Goal: Transaction & Acquisition: Purchase product/service

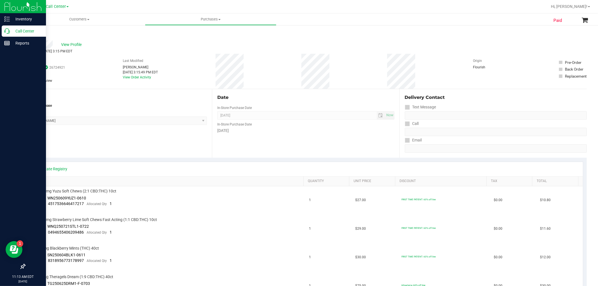
click at [3, 31] on div "Call Center" at bounding box center [24, 31] width 44 height 11
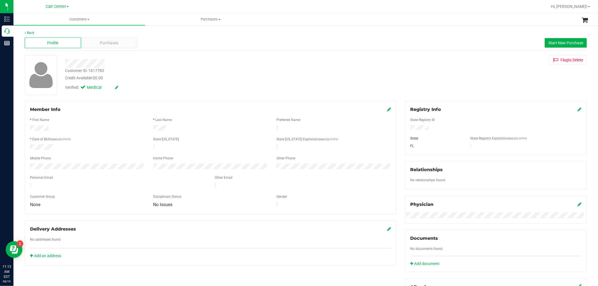
drag, startPoint x: 82, startPoint y: 183, endPoint x: 15, endPoint y: 180, distance: 66.5
click at [15, 180] on div "Back Profile Purchases Start New Purchase Customer ID: 1617783 Credit Available…" at bounding box center [305, 215] width 585 height 381
click at [95, 38] on div "Purchases" at bounding box center [109, 43] width 56 height 11
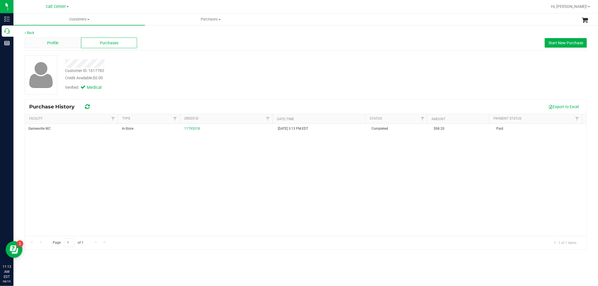
click at [66, 41] on div "Profile" at bounding box center [53, 43] width 56 height 11
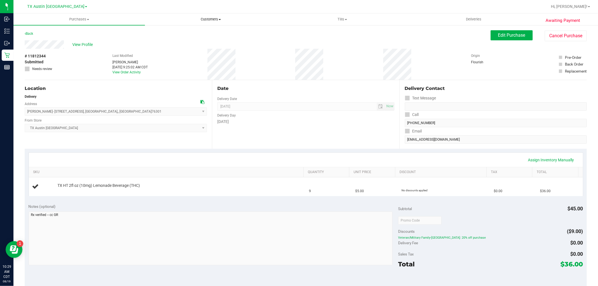
click at [204, 18] on span "Customers" at bounding box center [210, 19] width 131 height 5
click at [195, 34] on li "All customers" at bounding box center [211, 34] width 132 height 7
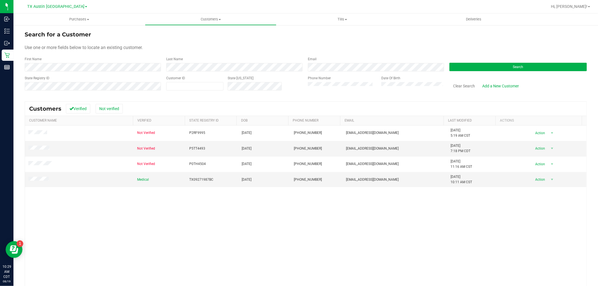
click at [251, 204] on div "Not Verified P2RF9995 04/23/1990 (407) 750-7719 briancarterbc0804@gmail.com 11/…" at bounding box center [306, 216] width 562 height 180
click at [459, 86] on button "Clear Search" at bounding box center [464, 86] width 29 height 10
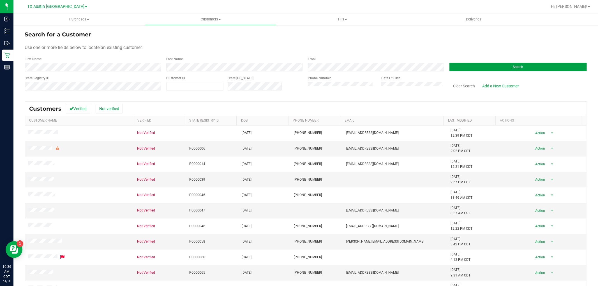
click at [450, 63] on button "Search" at bounding box center [518, 67] width 137 height 8
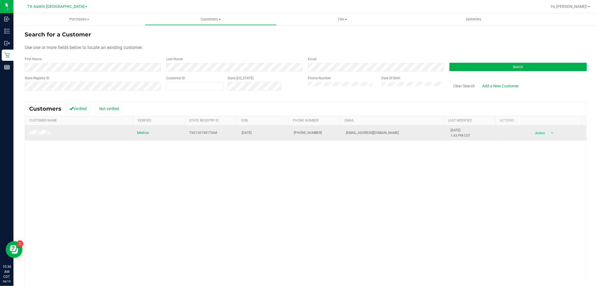
click at [43, 130] on td at bounding box center [79, 133] width 109 height 15
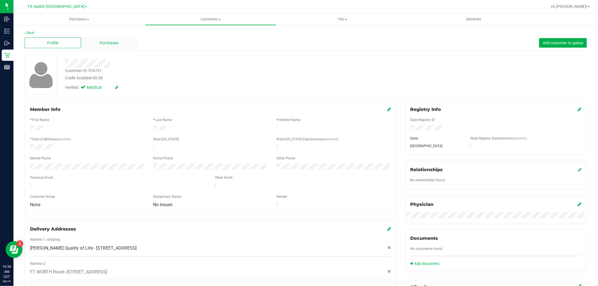
click at [117, 43] on span "Purchases" at bounding box center [109, 43] width 19 height 6
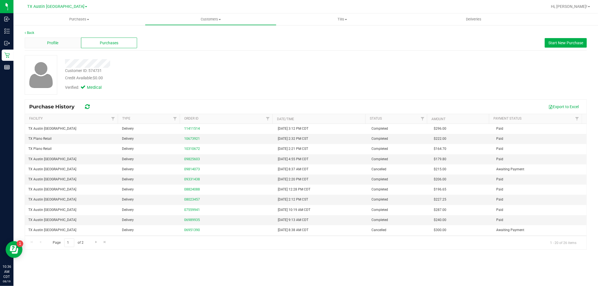
click at [63, 43] on div "Profile" at bounding box center [53, 43] width 56 height 11
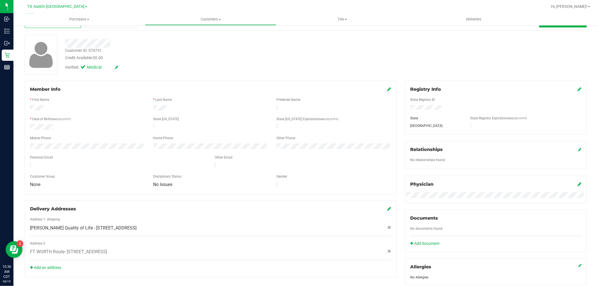
scroll to position [31, 0]
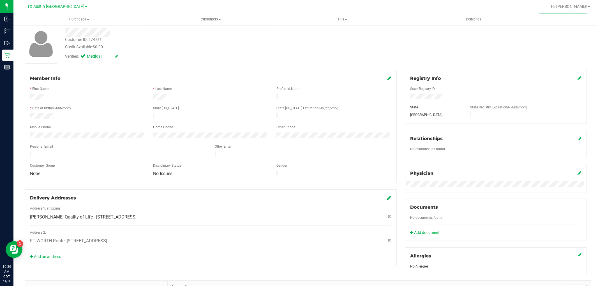
drag, startPoint x: 157, startPoint y: 236, endPoint x: 66, endPoint y: 238, distance: 90.4
click at [66, 238] on span "FT WORTH Route- 9700 County Road 603 , , Burleson , TX 76028" at bounding box center [68, 241] width 77 height 7
copy span "9700 County Road 603 , , Burleson , TX 76028"
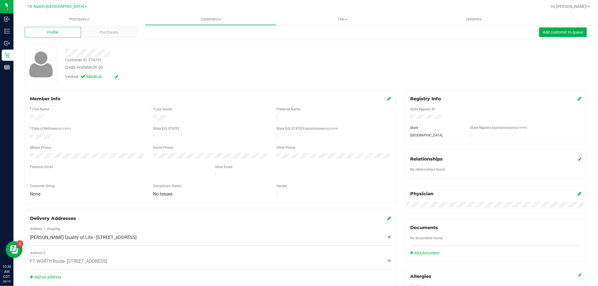
scroll to position [0, 0]
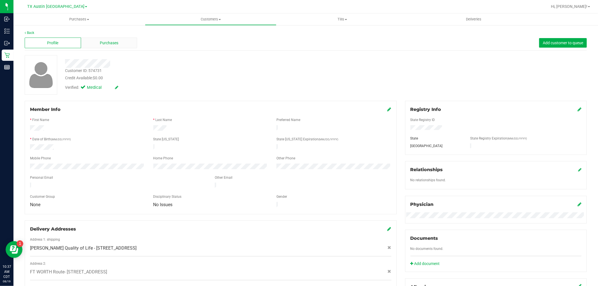
click at [107, 47] on div "Purchases" at bounding box center [109, 43] width 56 height 11
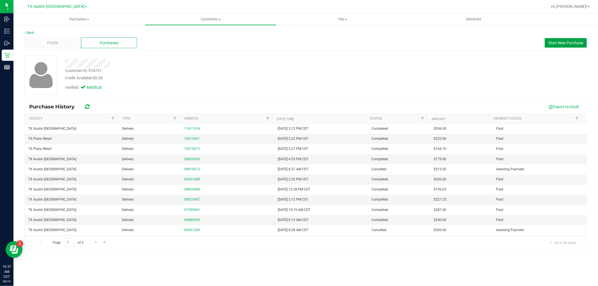
click at [554, 43] on span "Start New Purchase" at bounding box center [566, 43] width 35 height 4
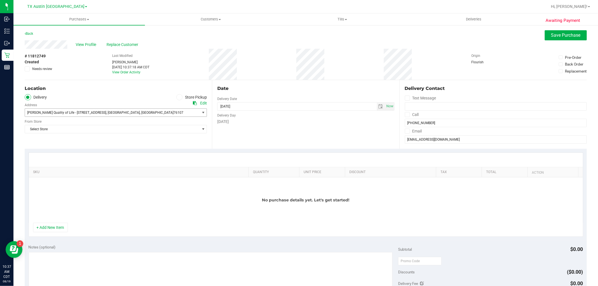
click at [174, 113] on span "76107" at bounding box center [179, 113] width 10 height 4
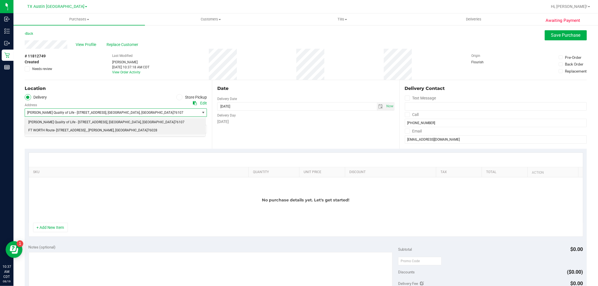
click at [124, 133] on li "FT WORTH Route- 9700 County Road 603 , , Burleson , TX 76028" at bounding box center [115, 131] width 180 height 8
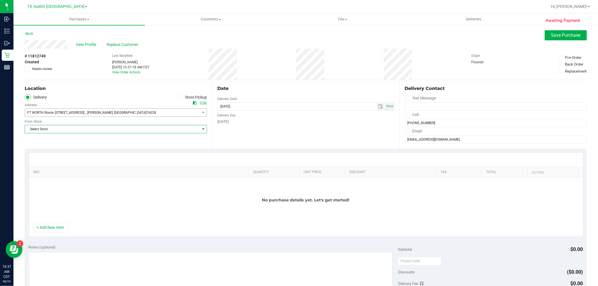
click at [136, 132] on span "Select Store" at bounding box center [112, 129] width 175 height 8
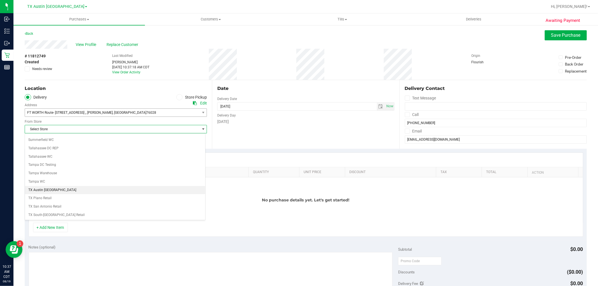
click at [51, 195] on li "TX Austin [GEOGRAPHIC_DATA]" at bounding box center [115, 190] width 180 height 8
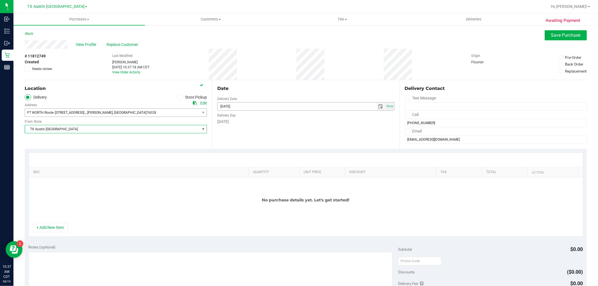
click at [379, 106] on span "select" at bounding box center [381, 106] width 4 height 4
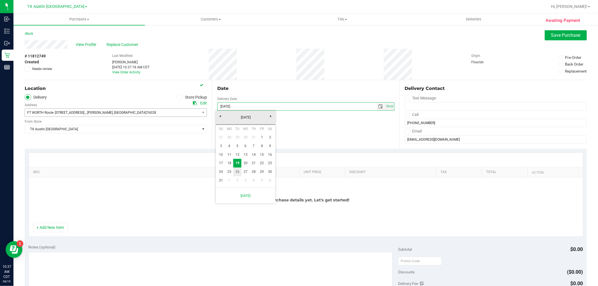
click at [240, 170] on link "26" at bounding box center [237, 172] width 8 height 9
type input "08/26/2025"
click at [291, 123] on div "Tuesday" at bounding box center [305, 122] width 177 height 6
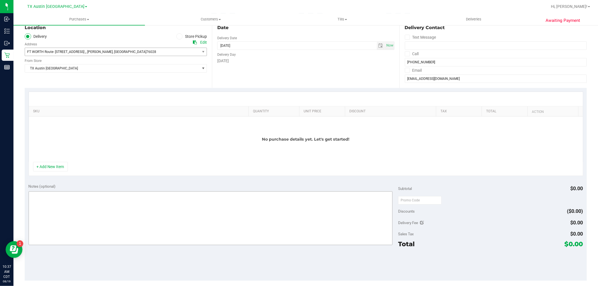
scroll to position [62, 0]
click at [42, 166] on button "+ Add New Item" at bounding box center [50, 166] width 35 height 10
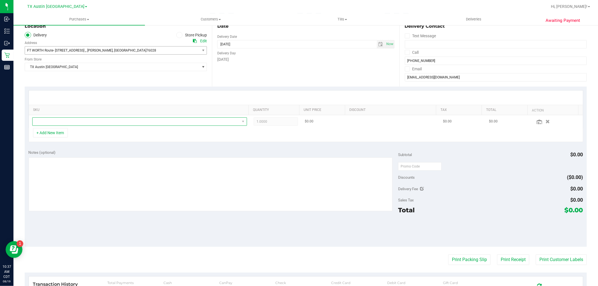
click at [71, 122] on span "NO DATA FOUND" at bounding box center [136, 122] width 207 height 8
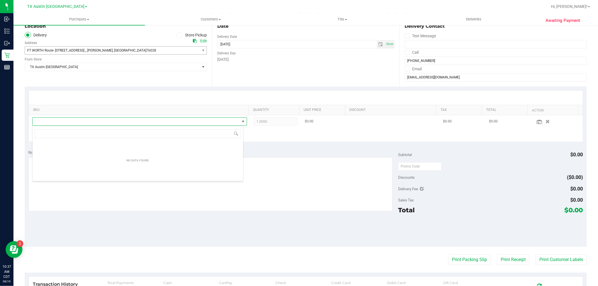
scroll to position [8, 211]
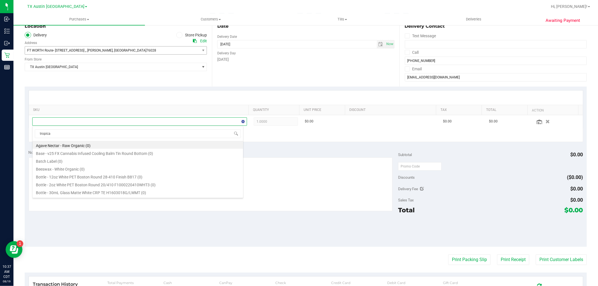
type input "tropical"
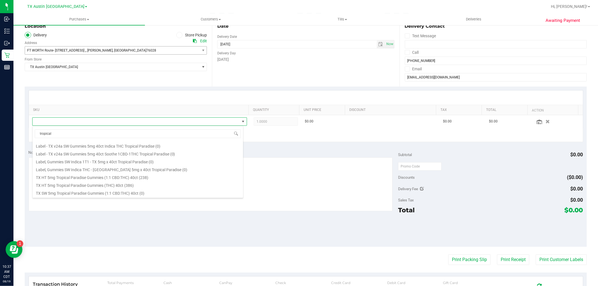
scroll to position [93, 0]
click at [111, 153] on li "TX HT 5mg Tropical Paradise Gummies (THC) 40ct (386)" at bounding box center [138, 154] width 211 height 8
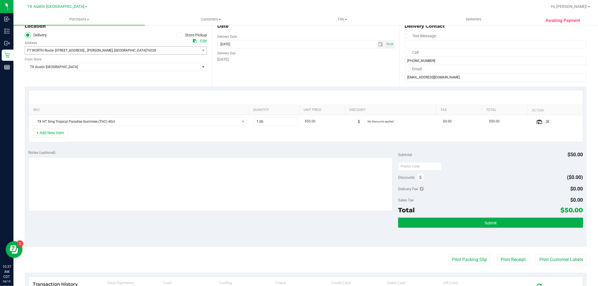
click at [64, 139] on div "+ Add New Item" at bounding box center [306, 135] width 555 height 14
click at [63, 136] on button "+ Add New Item" at bounding box center [50, 133] width 35 height 10
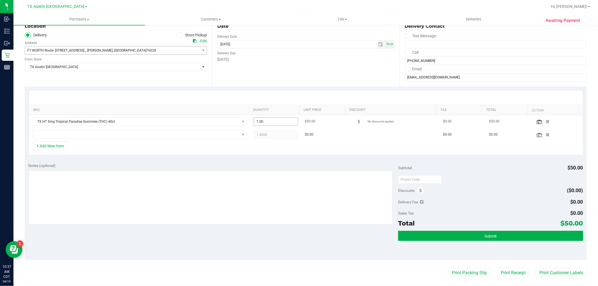
click at [262, 123] on span "1.00 1" at bounding box center [276, 122] width 44 height 8
click at [262, 123] on input "1" at bounding box center [276, 122] width 44 height 8
type input "2"
type input "2.00"
click at [231, 133] on span "NO DATA FOUND" at bounding box center [136, 135] width 207 height 8
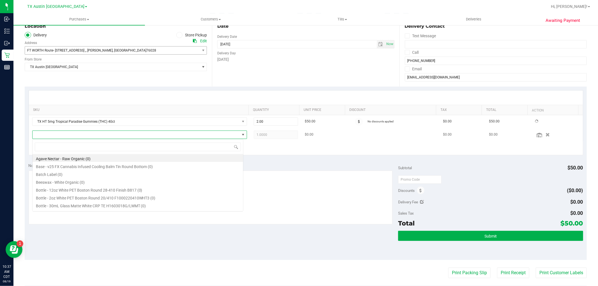
scroll to position [8, 211]
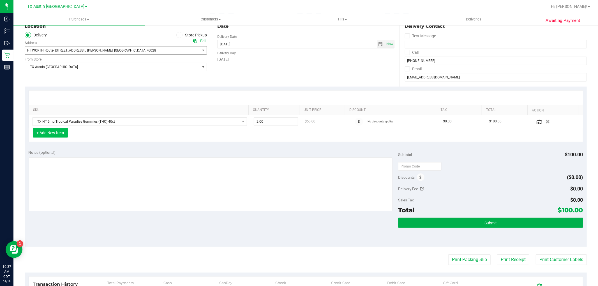
click at [49, 131] on button "+ Add New Item" at bounding box center [50, 133] width 35 height 10
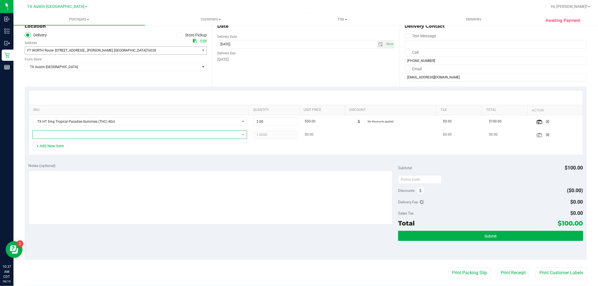
click at [49, 134] on span "NO DATA FOUND" at bounding box center [136, 135] width 207 height 8
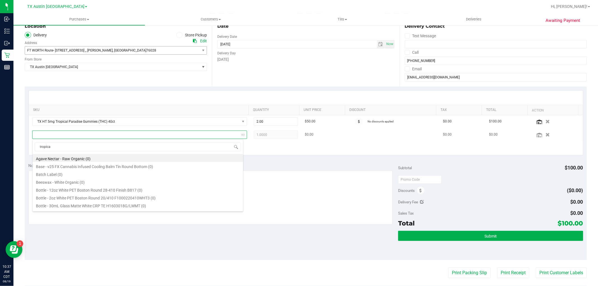
type input "tropical"
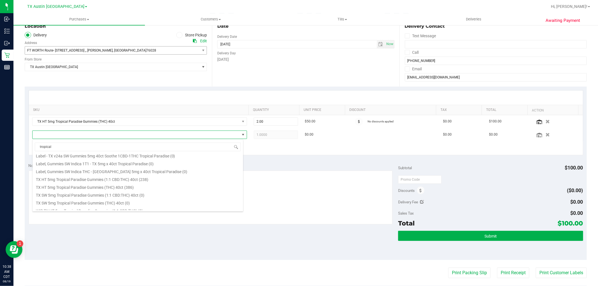
scroll to position [93, 0]
click at [165, 161] on li "TX HT 5mg Tropical Paradise Gummies (1:1 CBD:THC) 40ct (238)" at bounding box center [138, 159] width 211 height 8
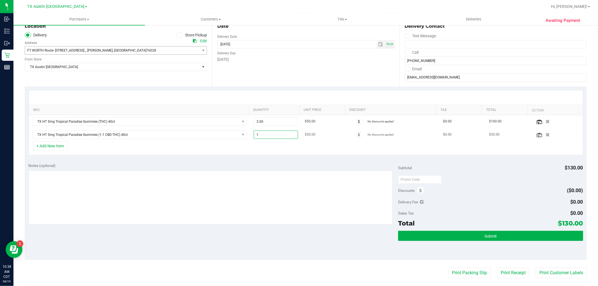
click at [277, 135] on span "1.00 1" at bounding box center [276, 135] width 44 height 8
click at [277, 135] on input "1" at bounding box center [276, 135] width 44 height 8
type input "2"
type input "2.00"
click at [280, 166] on div "Notes (optional)" at bounding box center [214, 166] width 370 height 6
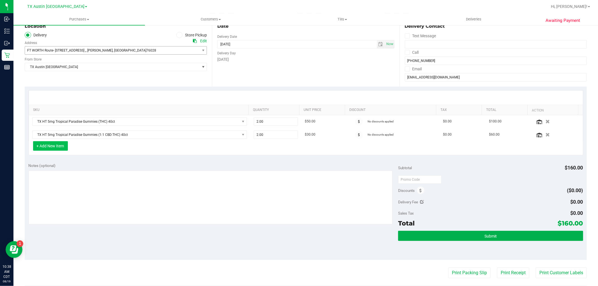
click at [53, 149] on button "+ Add New Item" at bounding box center [50, 146] width 35 height 10
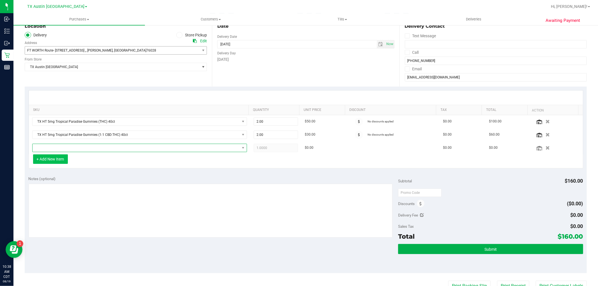
click at [53, 149] on span "NO DATA FOUND" at bounding box center [136, 148] width 207 height 8
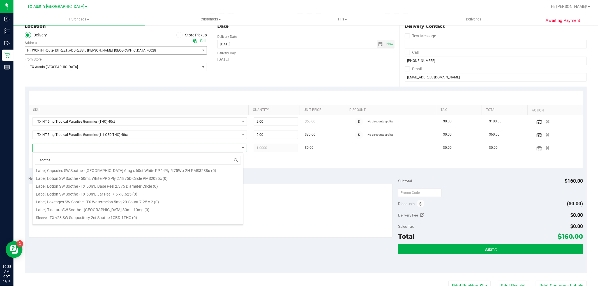
scroll to position [156, 0]
type input "soothe"
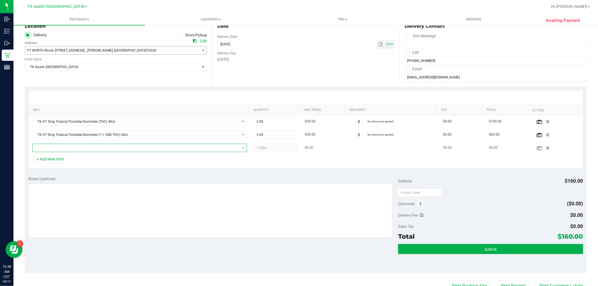
click at [106, 147] on span "NO DATA FOUND" at bounding box center [136, 148] width 207 height 8
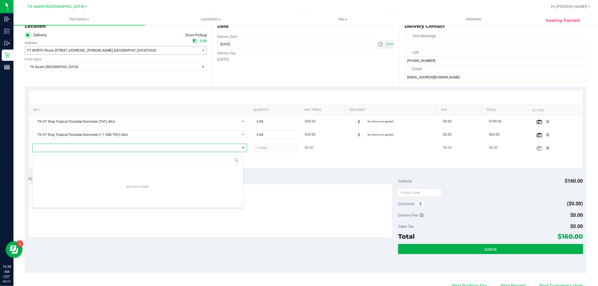
scroll to position [8, 211]
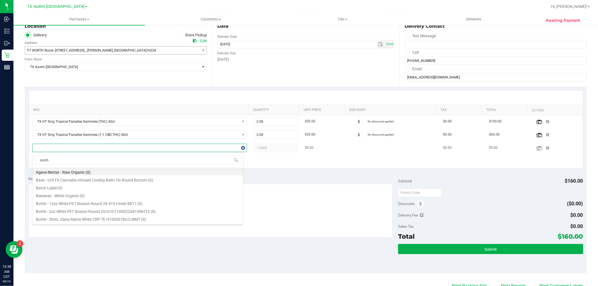
type input "soothe"
click at [130, 172] on li "TX SW 30ml (300mg) Tincture Soothe (1:1 CBD:THC) (404)" at bounding box center [138, 173] width 211 height 8
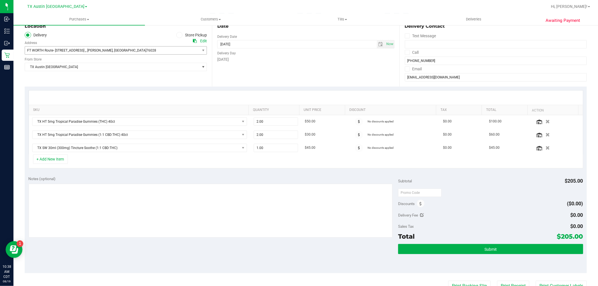
click at [245, 160] on div "+ Add New Item" at bounding box center [306, 162] width 555 height 14
click at [46, 156] on button "+ Add New Item" at bounding box center [50, 160] width 35 height 10
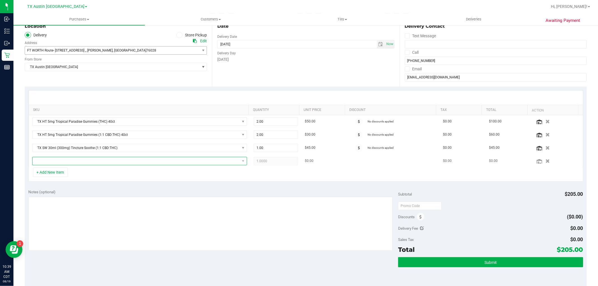
click at [45, 160] on span "NO DATA FOUND" at bounding box center [136, 161] width 207 height 8
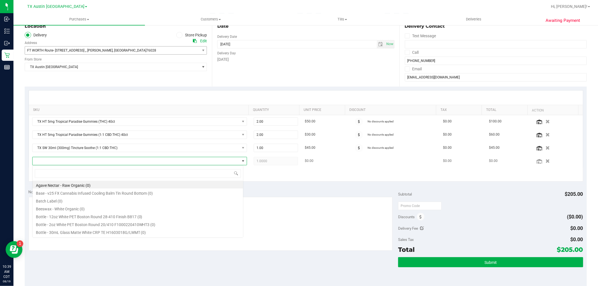
scroll to position [8, 211]
type input "indica"
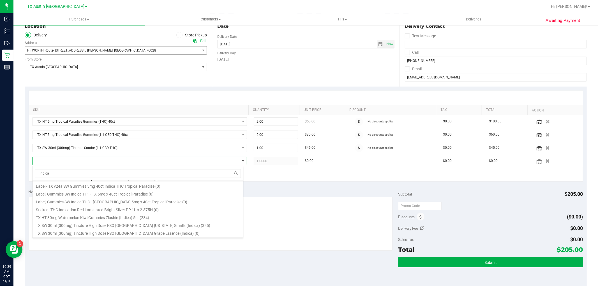
scroll to position [70, 0]
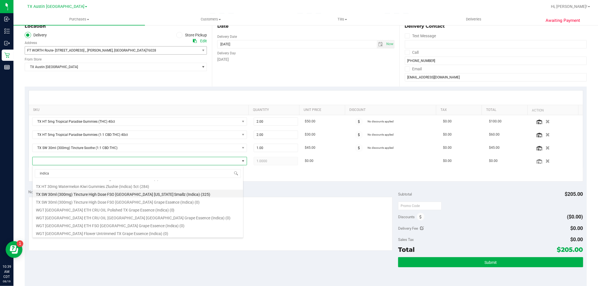
click at [169, 192] on li "TX SW 30ml (300mg) Tincture High Dose FSO TX Georgia Smallz (Indica) (325)" at bounding box center [138, 194] width 211 height 8
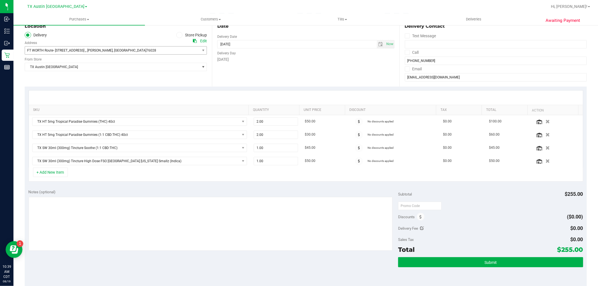
click at [220, 176] on div "+ Add New Item" at bounding box center [306, 175] width 555 height 14
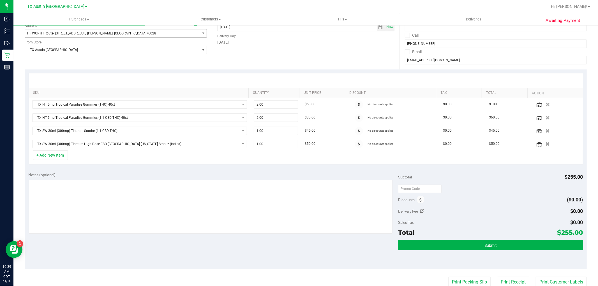
scroll to position [93, 0]
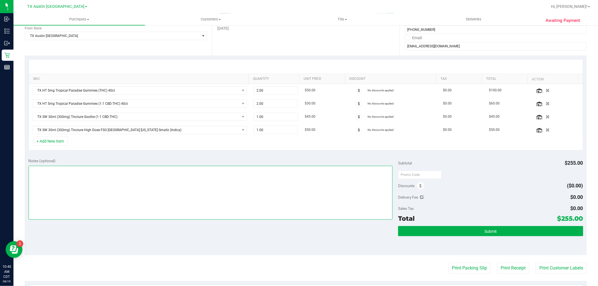
click at [183, 199] on textarea at bounding box center [211, 193] width 364 height 54
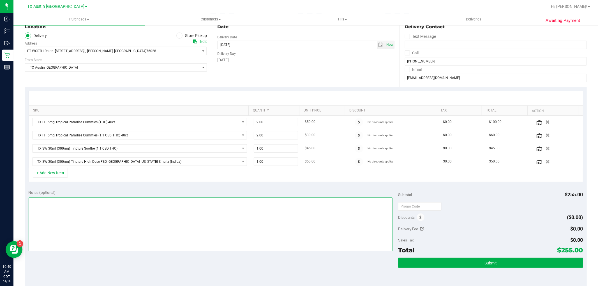
scroll to position [62, 0]
click at [261, 146] on span "1.00 1" at bounding box center [276, 148] width 44 height 8
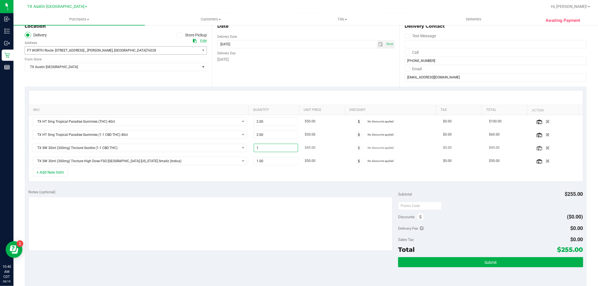
click at [261, 146] on input "1" at bounding box center [276, 148] width 44 height 8
type input "2"
type input "2.00"
click at [270, 174] on div "+ Add New Item" at bounding box center [306, 175] width 555 height 14
click at [271, 163] on span "1.00 1" at bounding box center [276, 161] width 44 height 8
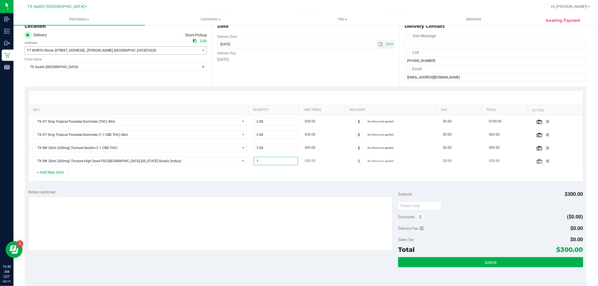
click at [271, 163] on input "1" at bounding box center [276, 161] width 44 height 8
type input "2"
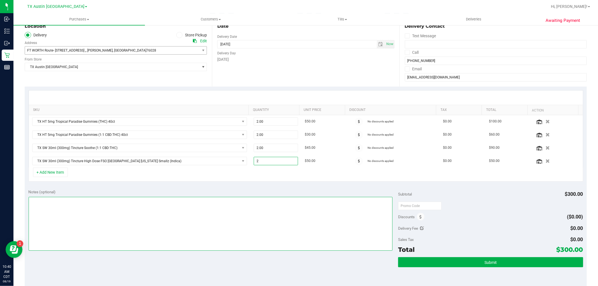
type input "2.00"
click at [265, 215] on textarea at bounding box center [211, 224] width 364 height 54
click at [171, 202] on textarea at bounding box center [211, 224] width 364 height 54
paste textarea "(Region – Zone), Slot #, Initials + Date"
click at [95, 200] on textarea at bounding box center [211, 224] width 364 height 54
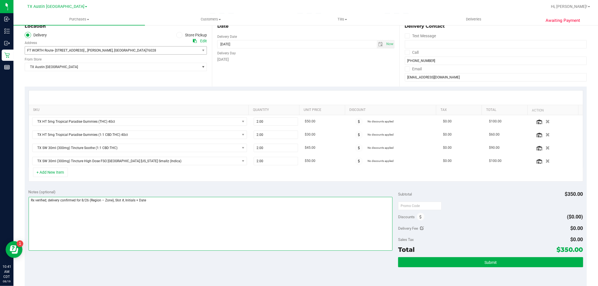
click at [95, 200] on textarea at bounding box center [211, 224] width 364 height 54
click at [104, 201] on textarea at bounding box center [211, 224] width 364 height 54
click at [128, 200] on textarea at bounding box center [211, 224] width 364 height 54
drag, startPoint x: 164, startPoint y: 199, endPoint x: 130, endPoint y: 204, distance: 34.2
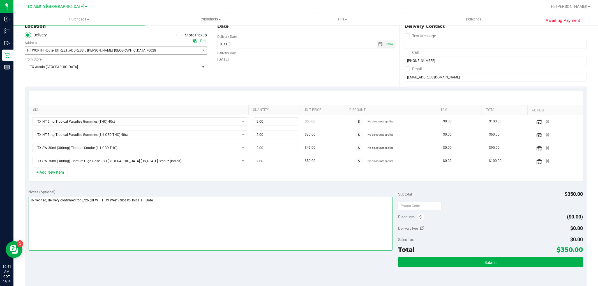
click at [130, 204] on textarea at bounding box center [211, 224] width 364 height 54
type textarea "Rx verified; delivery confirmed for 8/26 (DFW – FTW West), Slot #5 -- cc GR 8/19"
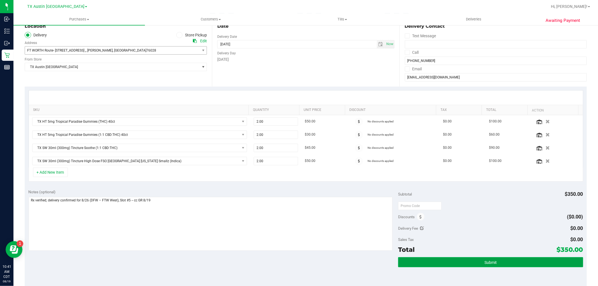
click at [478, 261] on button "Submit" at bounding box center [490, 263] width 185 height 10
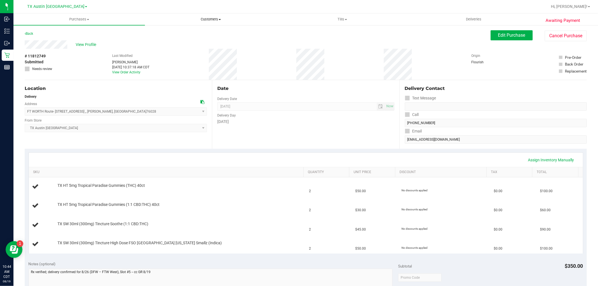
drag, startPoint x: 221, startPoint y: 16, endPoint x: 218, endPoint y: 16, distance: 3.1
click at [221, 16] on uib-tab-heading "Customers All customers Add a new customer All physicians" at bounding box center [210, 19] width 131 height 11
click at [196, 32] on li "All customers" at bounding box center [211, 34] width 132 height 7
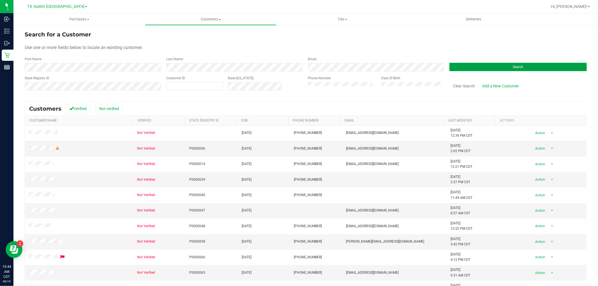
click at [473, 67] on button "Search" at bounding box center [518, 67] width 137 height 8
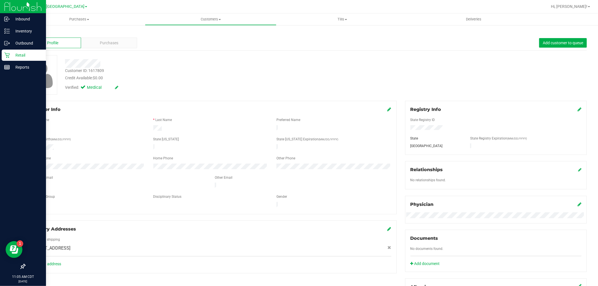
click at [5, 56] on icon at bounding box center [7, 55] width 6 height 6
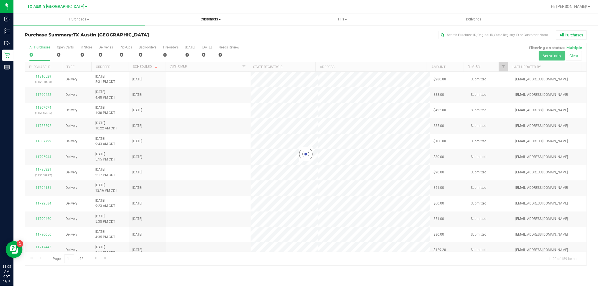
click at [215, 21] on span "Customers" at bounding box center [210, 19] width 131 height 5
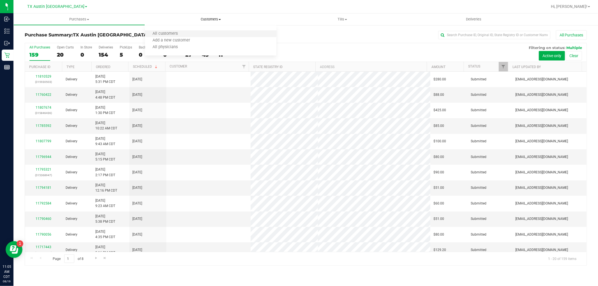
click at [214, 35] on li "All customers" at bounding box center [211, 34] width 132 height 7
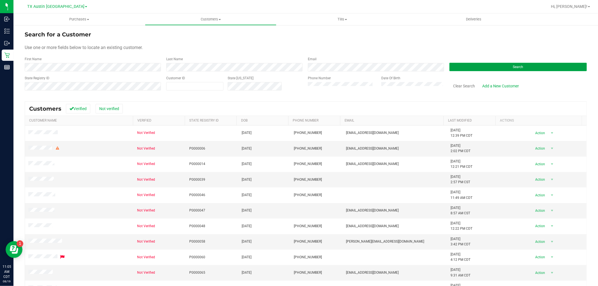
click at [475, 63] on button "Search" at bounding box center [518, 67] width 137 height 8
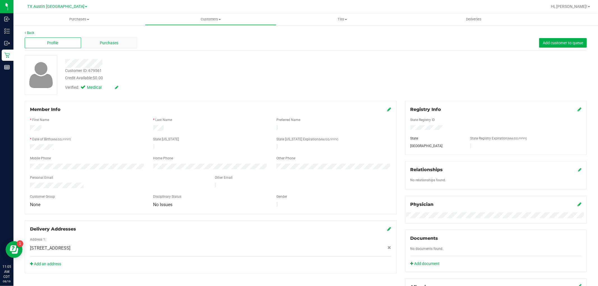
click at [105, 41] on span "Purchases" at bounding box center [109, 43] width 19 height 6
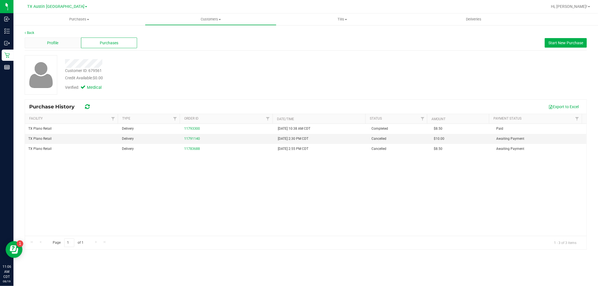
click at [61, 45] on div "Profile" at bounding box center [53, 43] width 56 height 11
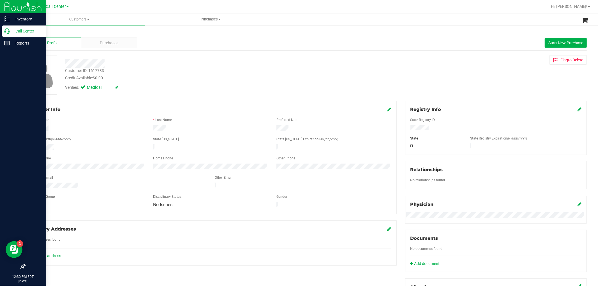
click at [6, 33] on icon at bounding box center [7, 31] width 6 height 6
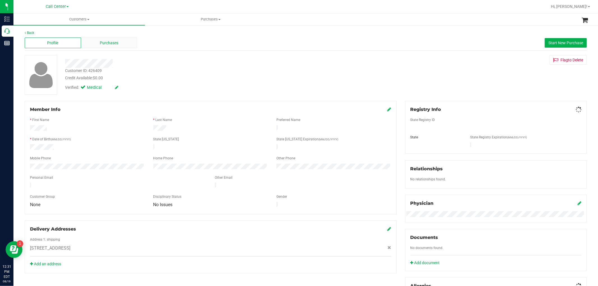
click at [101, 46] on span "Purchases" at bounding box center [109, 43] width 19 height 6
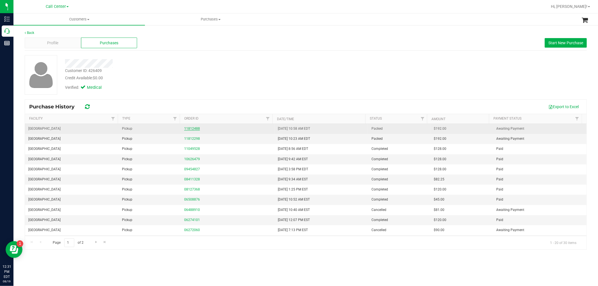
click at [190, 127] on link "11812488" at bounding box center [192, 129] width 16 height 4
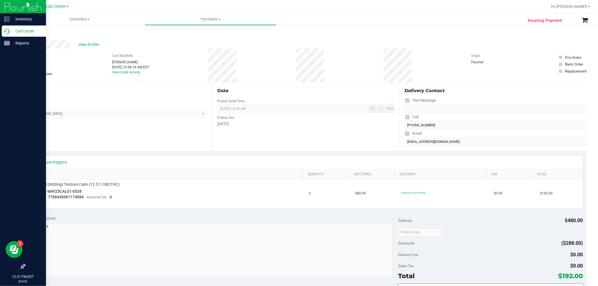
click at [8, 29] on icon at bounding box center [7, 31] width 6 height 6
